Goal: Information Seeking & Learning: Learn about a topic

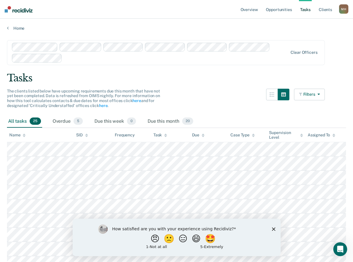
click at [320, 95] on icon "button" at bounding box center [317, 94] width 5 height 4
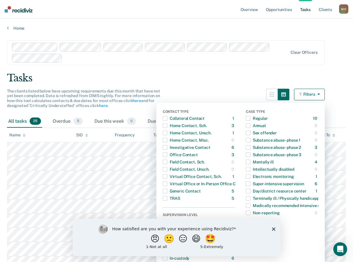
click at [273, 227] on icon "Close survey" at bounding box center [273, 228] width 3 height 3
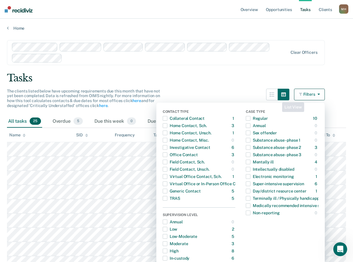
click at [243, 83] on div "Tasks" at bounding box center [176, 78] width 339 height 12
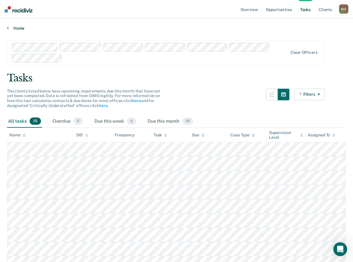
click at [17, 26] on link "Home" at bounding box center [176, 28] width 339 height 5
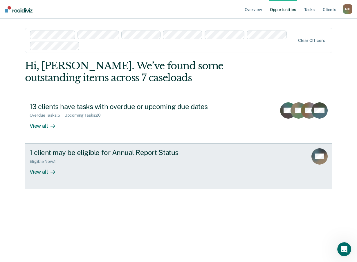
click at [45, 171] on div "View all" at bounding box center [46, 169] width 33 height 11
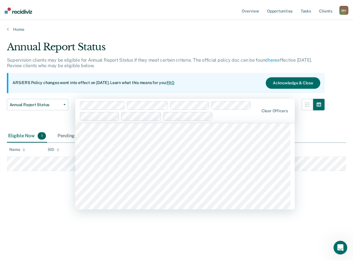
scroll to position [320, 0]
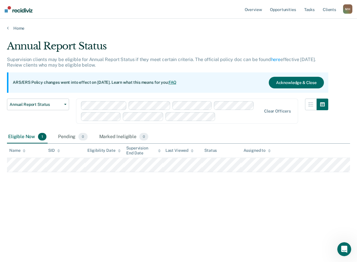
click at [58, 122] on div "Annual Report Status Early Release from Supervision Annual Report Status" at bounding box center [38, 114] width 62 height 32
click at [57, 105] on span "Annual Report Status" at bounding box center [36, 104] width 52 height 5
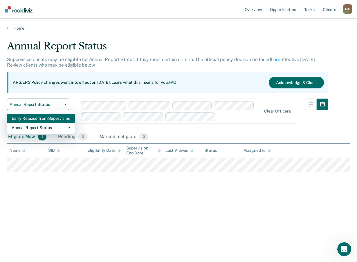
click at [58, 117] on div "Early Release from Supervision" at bounding box center [41, 118] width 59 height 9
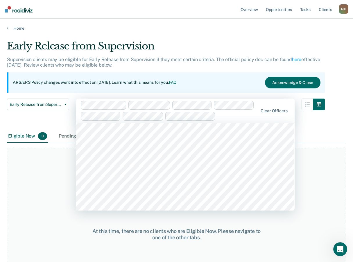
scroll to position [755, 0]
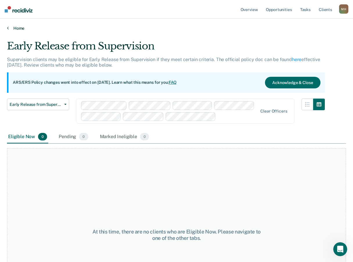
click at [15, 28] on link "Home" at bounding box center [176, 28] width 339 height 5
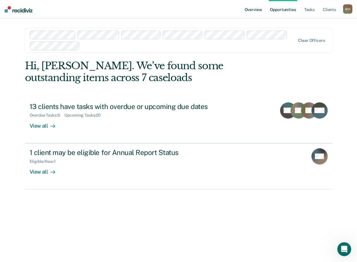
click at [255, 10] on link "Overview" at bounding box center [254, 9] width 20 height 19
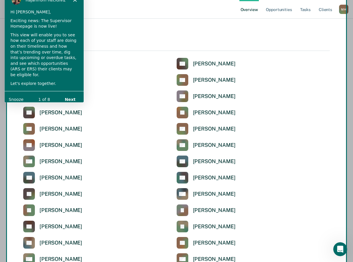
scroll to position [1453, 0]
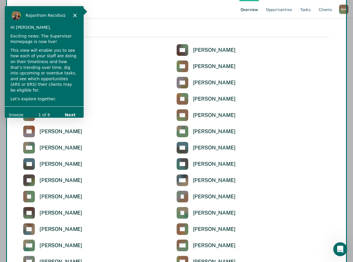
click at [51, 178] on div "Product tour overlay" at bounding box center [176, 131] width 353 height 262
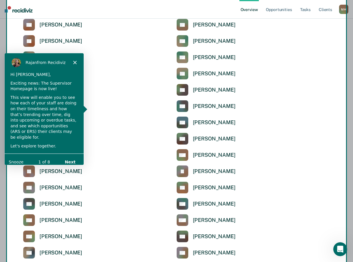
scroll to position [1010, 0]
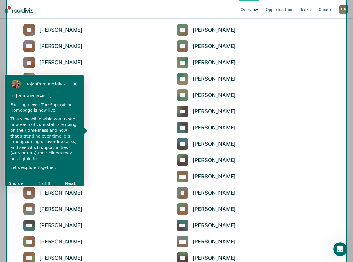
click at [69, 177] on button "Next" at bounding box center [70, 183] width 22 height 12
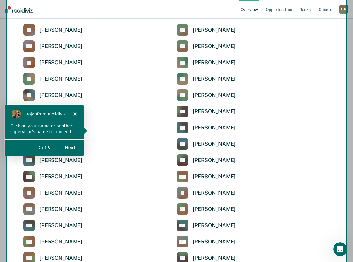
scroll to position [0, 0]
click at [71, 148] on button "Next" at bounding box center [70, 147] width 22 height 12
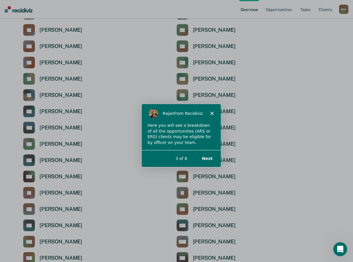
click at [207, 156] on button "Next" at bounding box center [207, 158] width 22 height 12
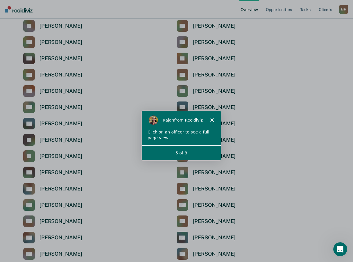
scroll to position [1475, 0]
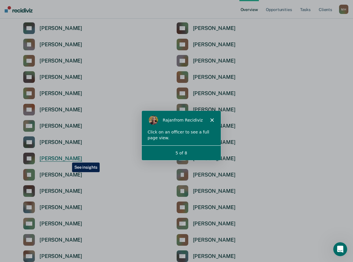
click at [68, 158] on div "Jose Guerrero" at bounding box center [61, 158] width 43 height 7
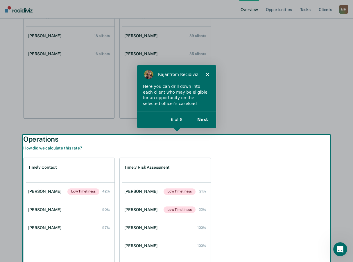
scroll to position [123, 0]
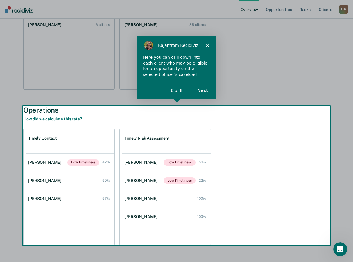
click at [207, 91] on button "Next" at bounding box center [202, 90] width 22 height 12
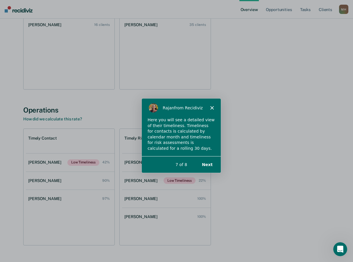
scroll to position [0, 0]
click at [210, 163] on button "Next" at bounding box center [207, 164] width 22 height 12
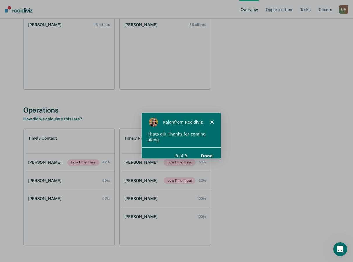
click at [211, 153] on button "Done" at bounding box center [206, 155] width 24 height 12
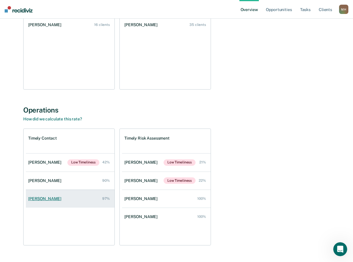
click at [60, 199] on div "Hugo Torres-Salazar" at bounding box center [45, 198] width 35 height 5
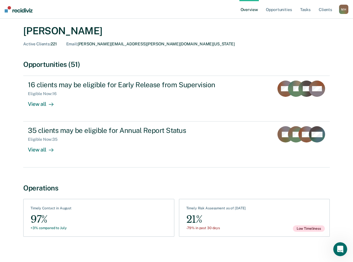
scroll to position [22, 0]
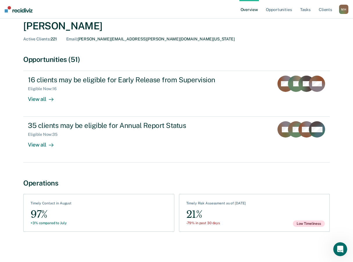
click at [198, 167] on div "Opportunities (51) 16 clients may be eligible for Early Release from Supervisio…" at bounding box center [176, 114] width 307 height 119
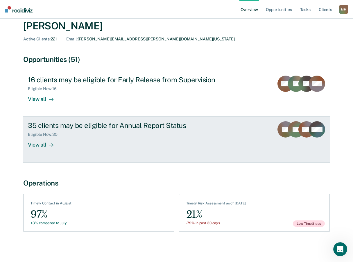
click at [35, 146] on div "View all" at bounding box center [44, 142] width 33 height 11
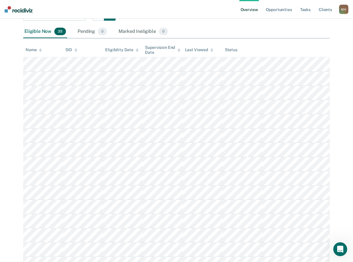
scroll to position [24, 0]
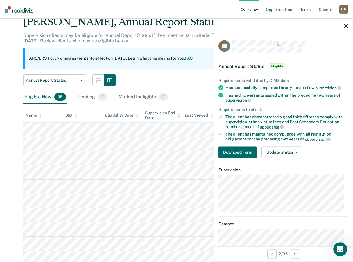
drag, startPoint x: 346, startPoint y: 25, endPoint x: 339, endPoint y: 30, distance: 8.4
click at [347, 24] on icon "button" at bounding box center [346, 26] width 4 height 4
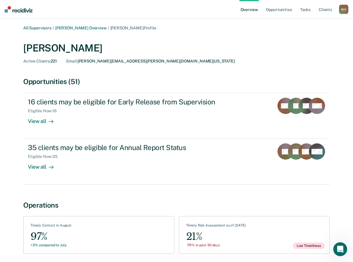
click at [219, 63] on div "Active Clients : 221 Email : HUGO.TORRES-SALAZAR@TDCJ.TEXAS.GOV" at bounding box center [176, 61] width 307 height 5
